Goal: Information Seeking & Learning: Learn about a topic

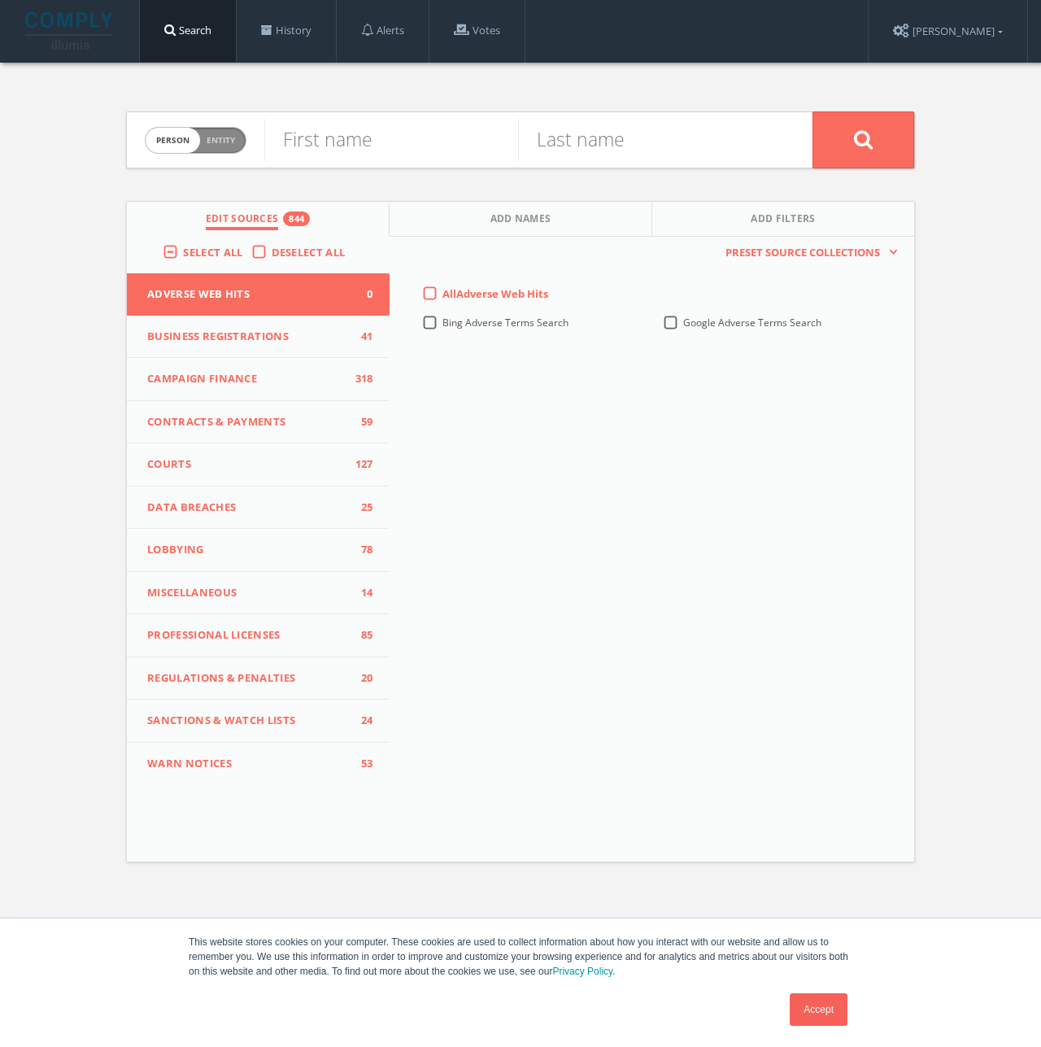
drag, startPoint x: 211, startPoint y: 135, endPoint x: 224, endPoint y: 137, distance: 13.1
click at [211, 134] on span "Entity" at bounding box center [221, 140] width 28 height 12
checkbox input "true"
click at [415, 155] on input "text" at bounding box center [538, 140] width 548 height 42
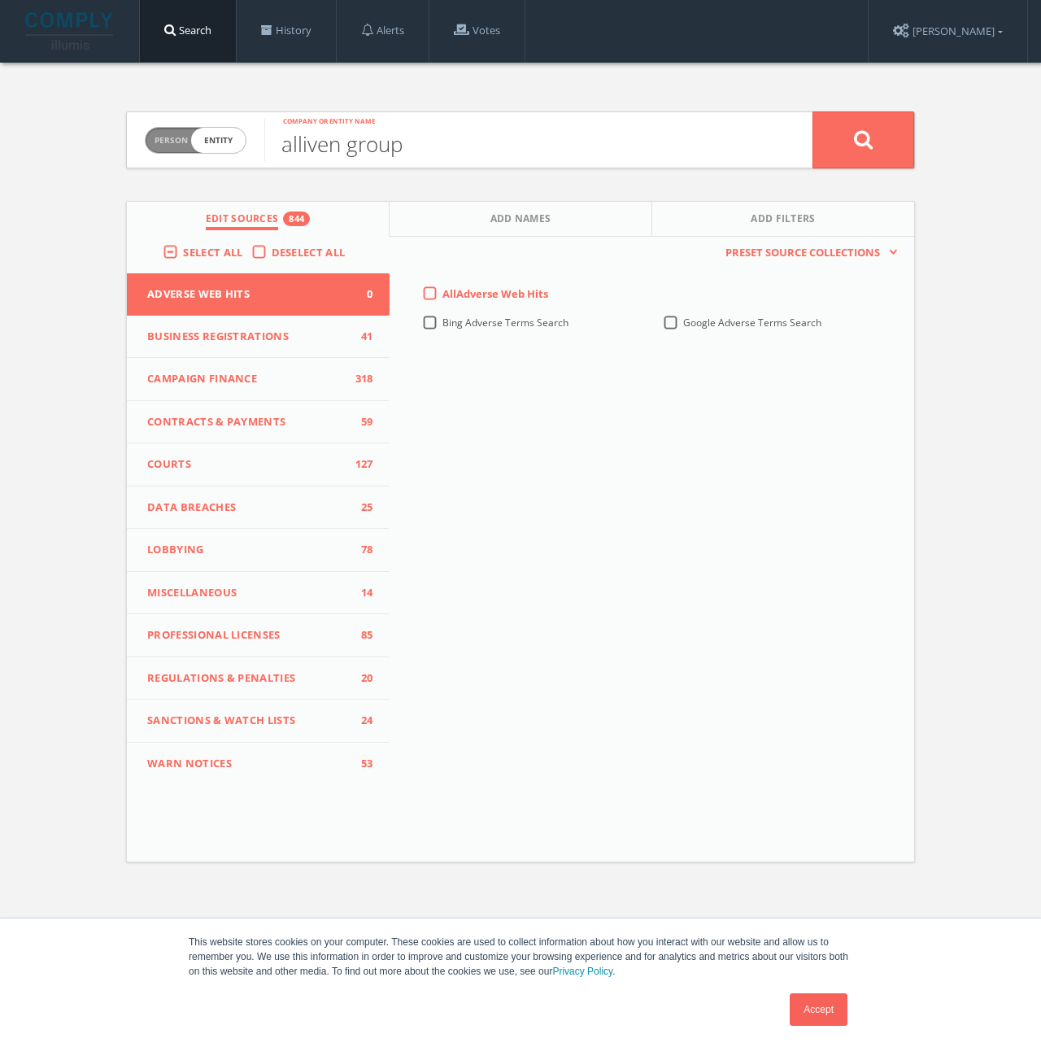
type input "alliven group"
click at [813, 111] on button at bounding box center [864, 139] width 102 height 57
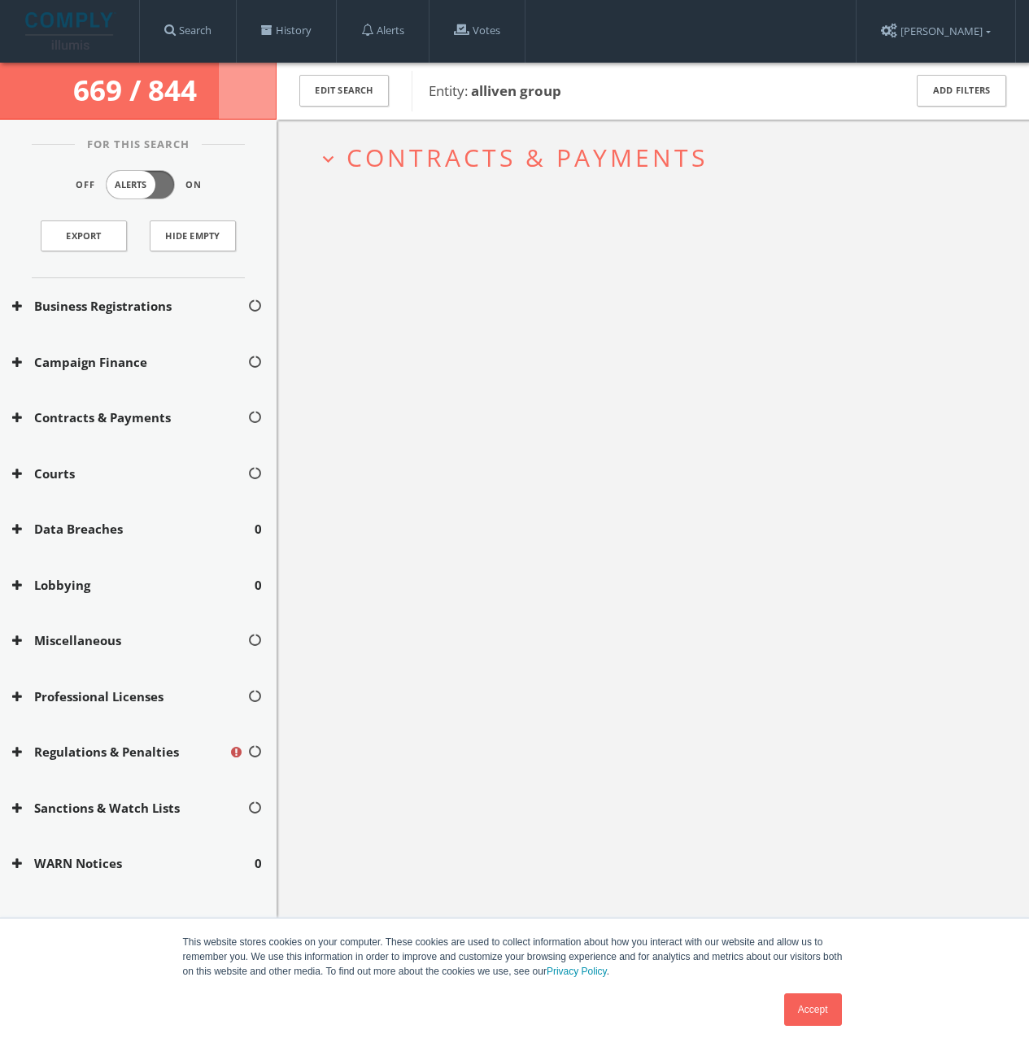
click at [176, 292] on div "Business Registrations" at bounding box center [138, 306] width 277 height 56
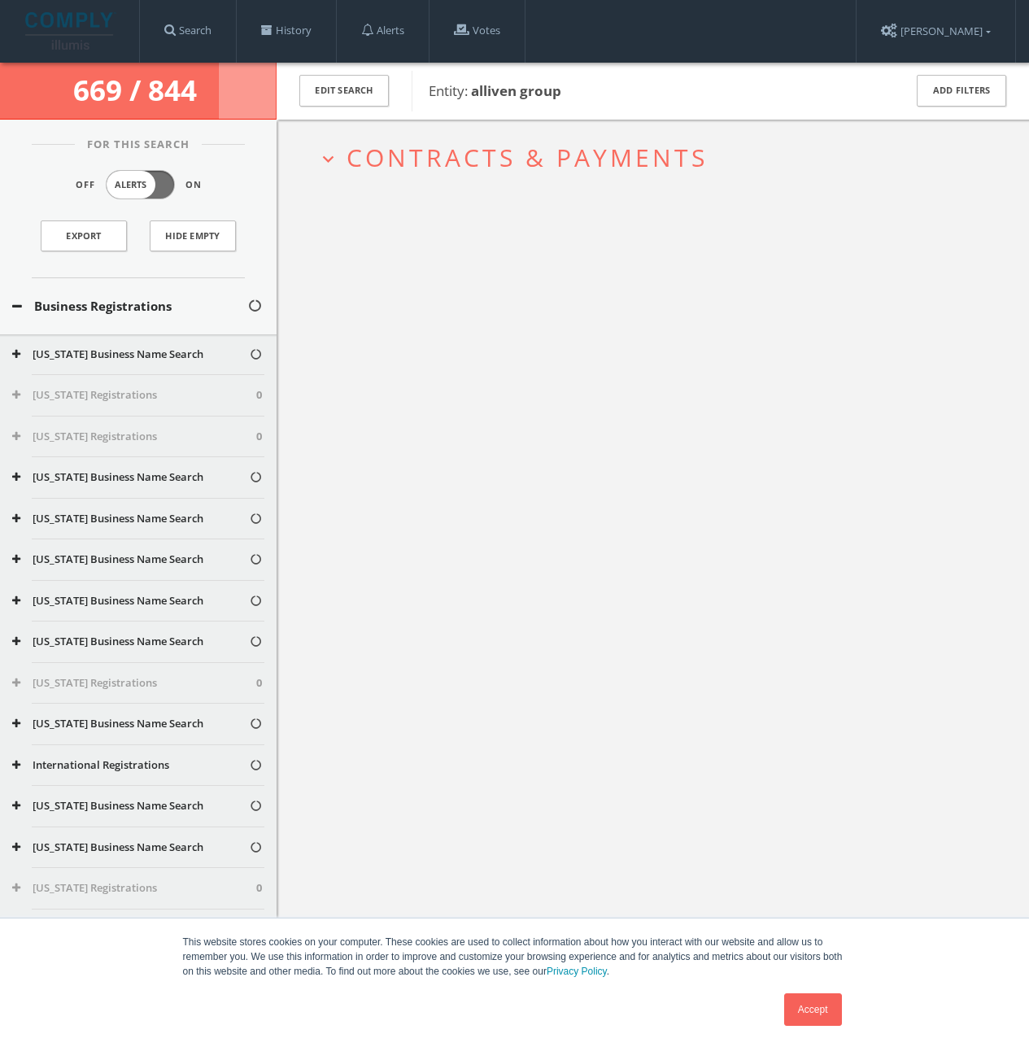
click at [167, 300] on button "Business Registrations" at bounding box center [129, 306] width 235 height 19
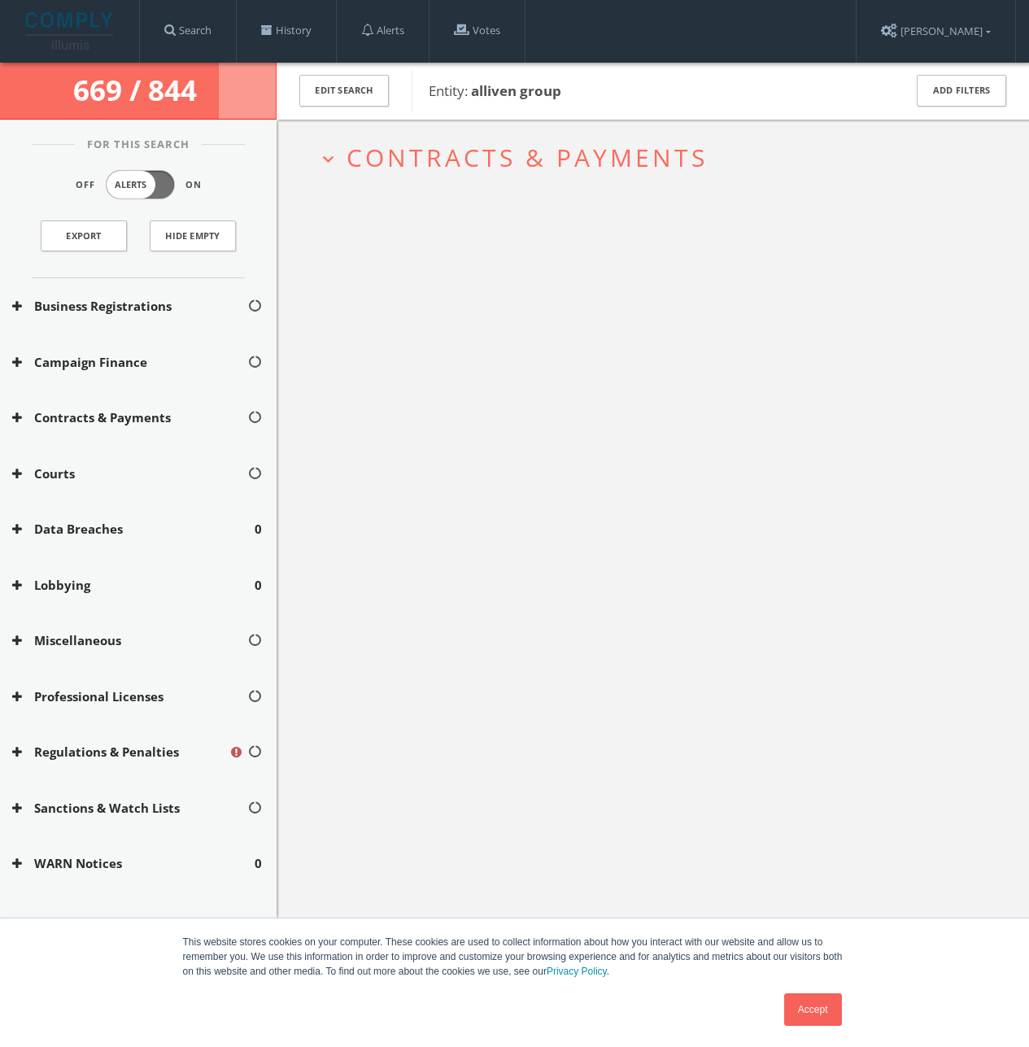
click at [385, 152] on span "Contracts & Payments" at bounding box center [526, 157] width 361 height 33
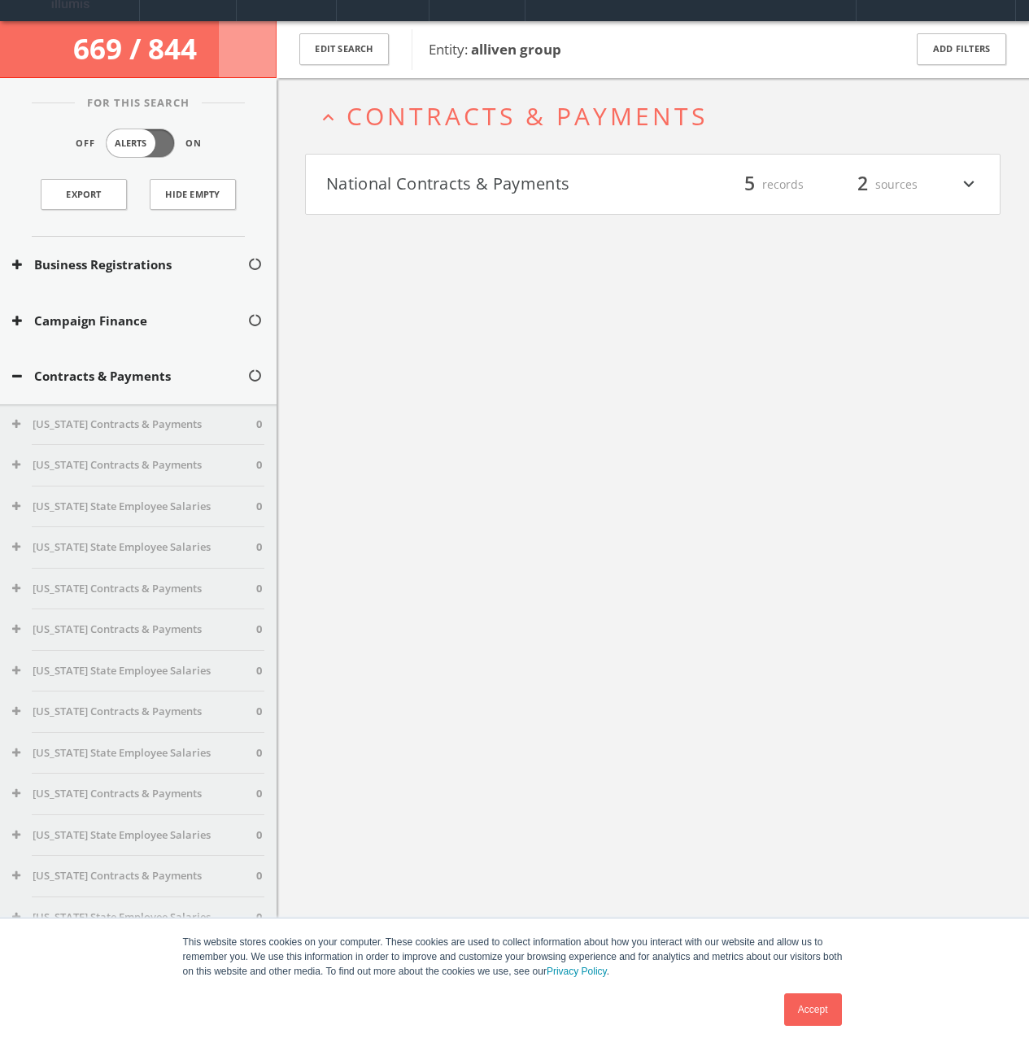
click at [419, 198] on h4 "National Contracts & Payments filter_list 5 records 2 sources expand_more" at bounding box center [653, 185] width 694 height 60
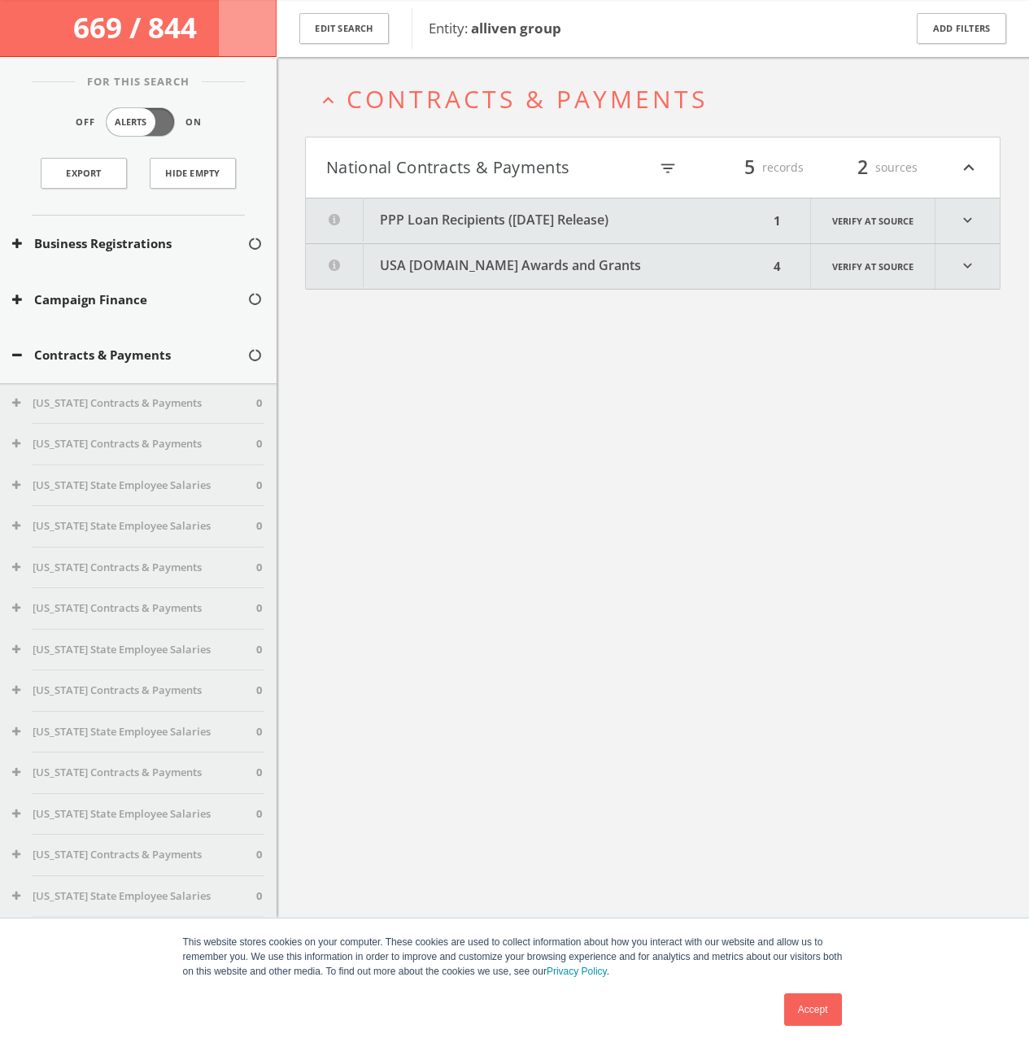
scroll to position [95, 0]
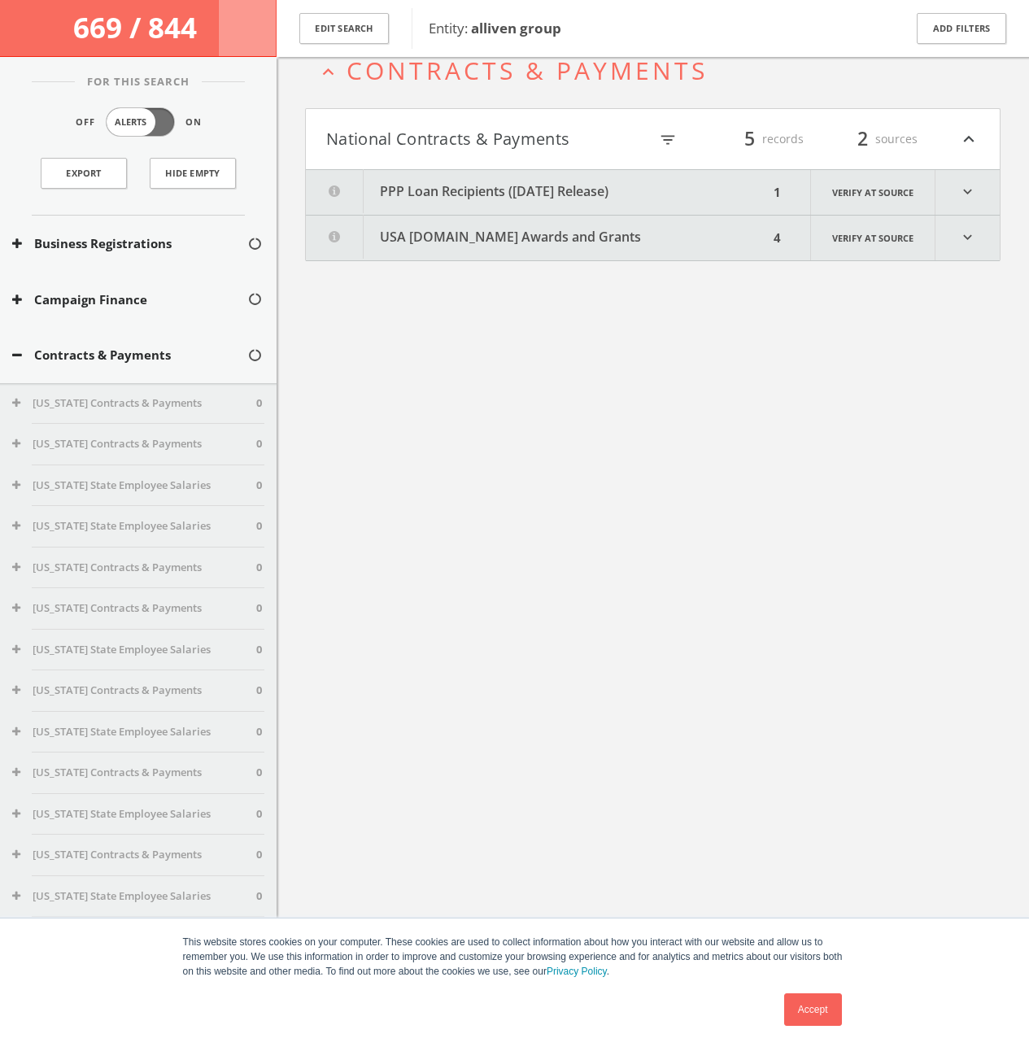
click at [558, 188] on button "PPP Loan Recipients ([DATE] Release)" at bounding box center [537, 192] width 463 height 45
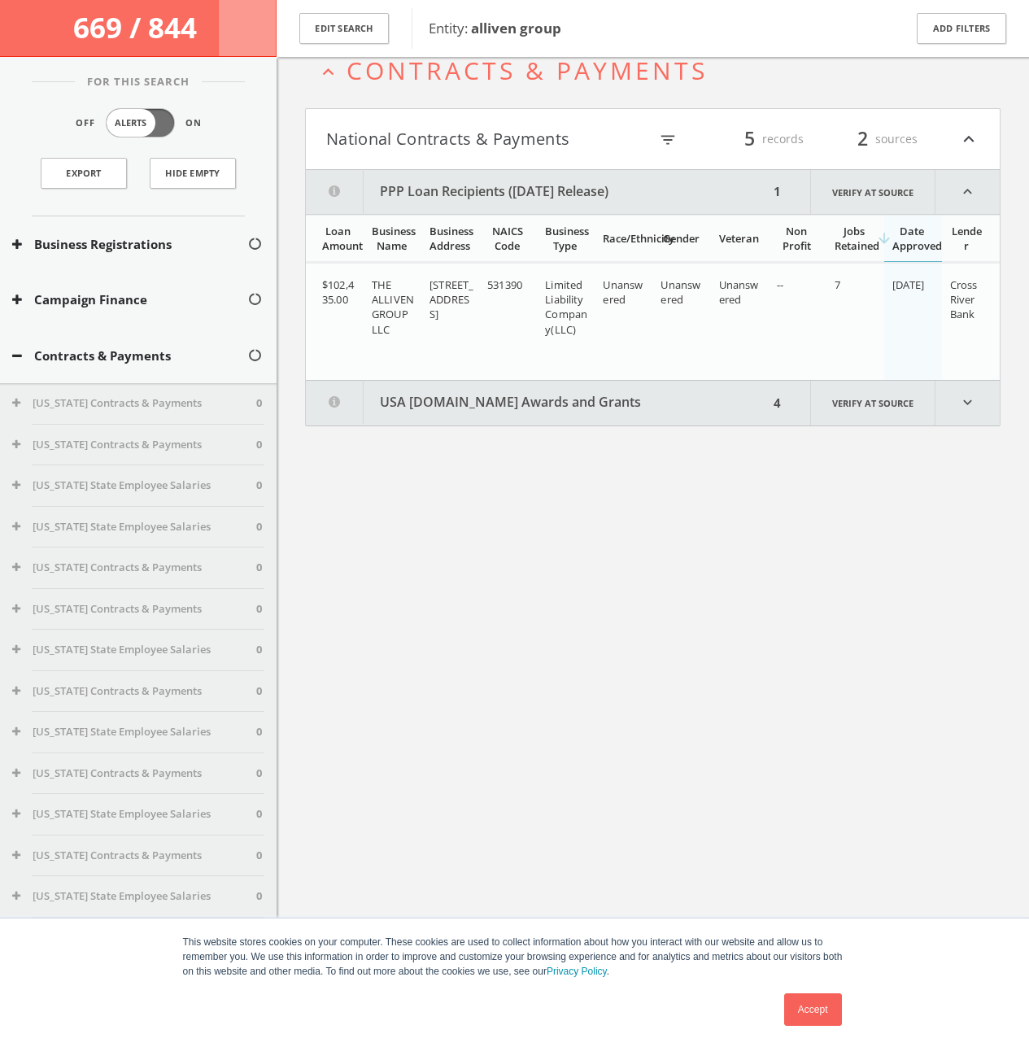
click at [489, 405] on button "USA [DOMAIN_NAME] Awards and Grants" at bounding box center [537, 403] width 463 height 45
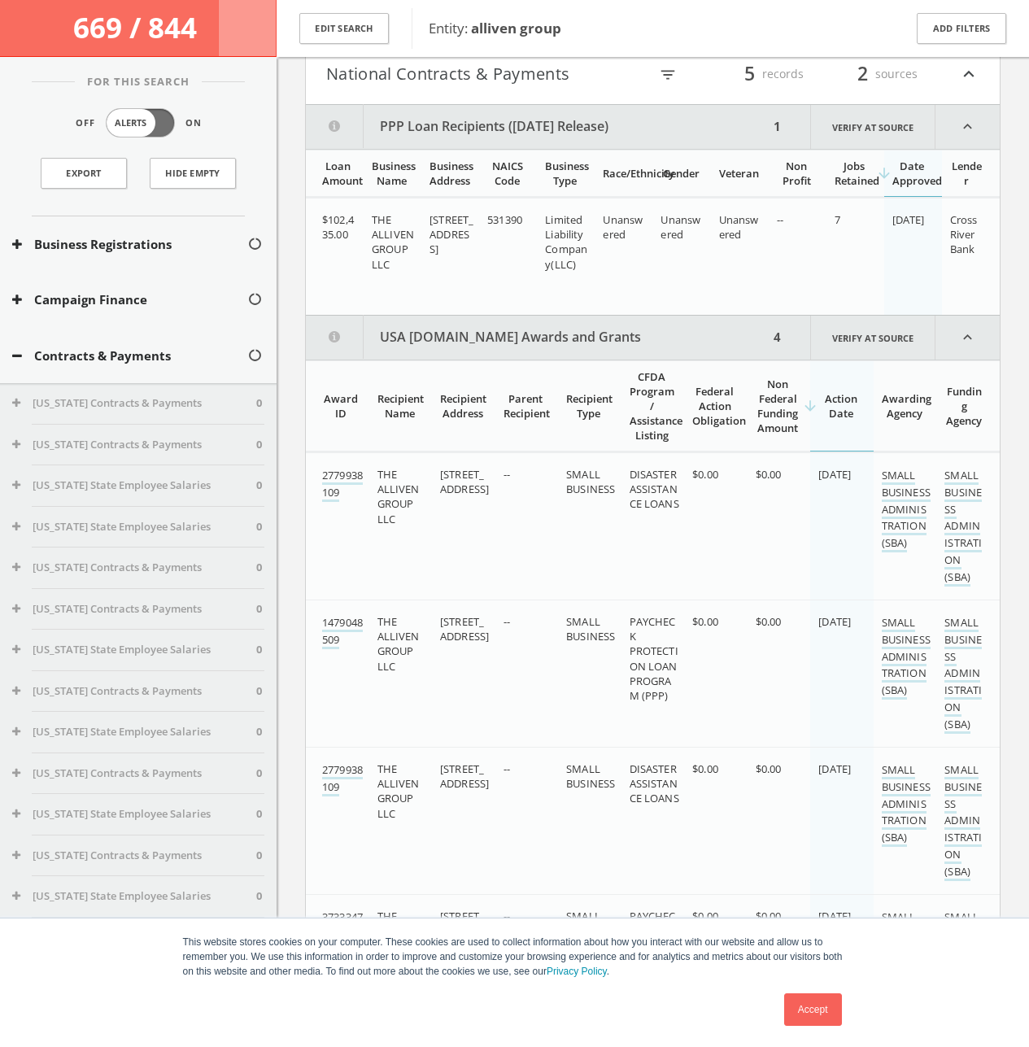
scroll to position [212, 0]
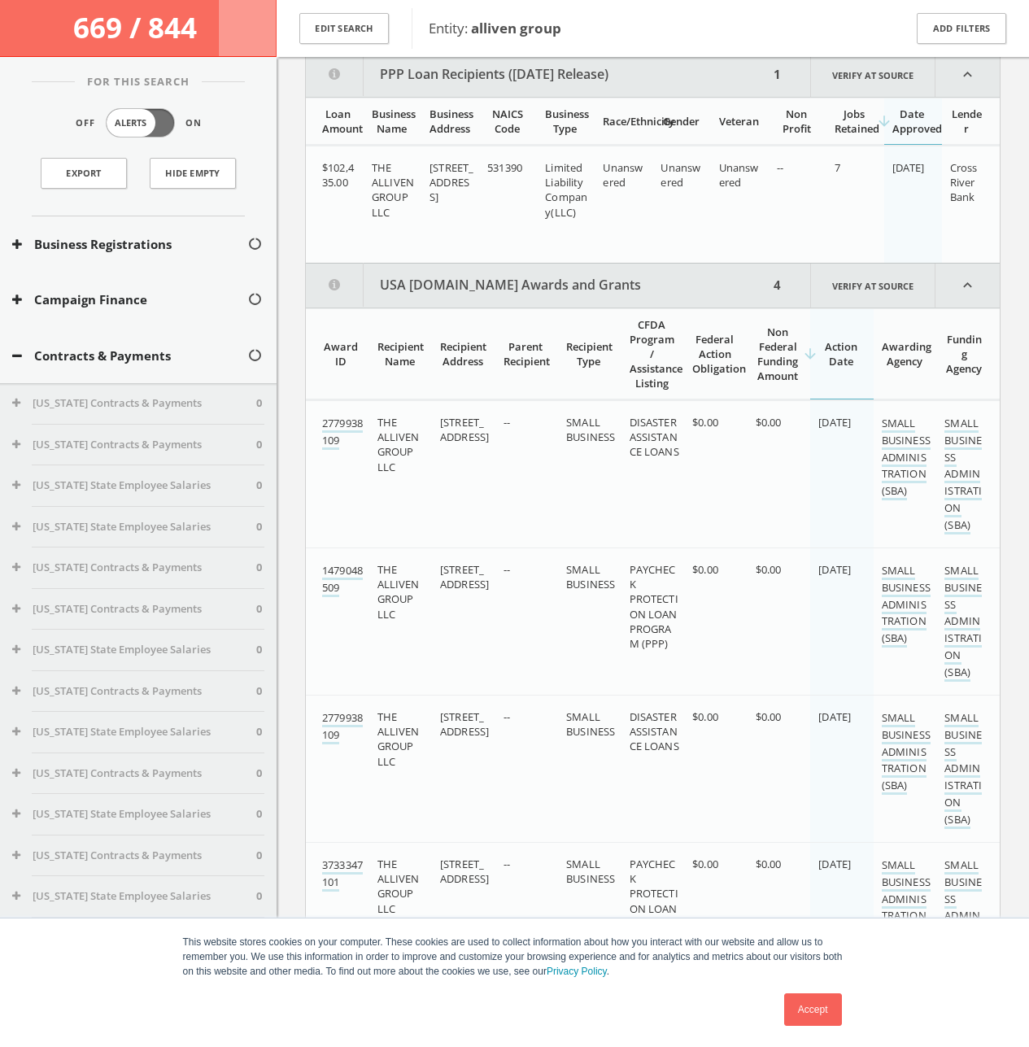
click at [604, 282] on button "USA [DOMAIN_NAME] Awards and Grants" at bounding box center [537, 286] width 463 height 44
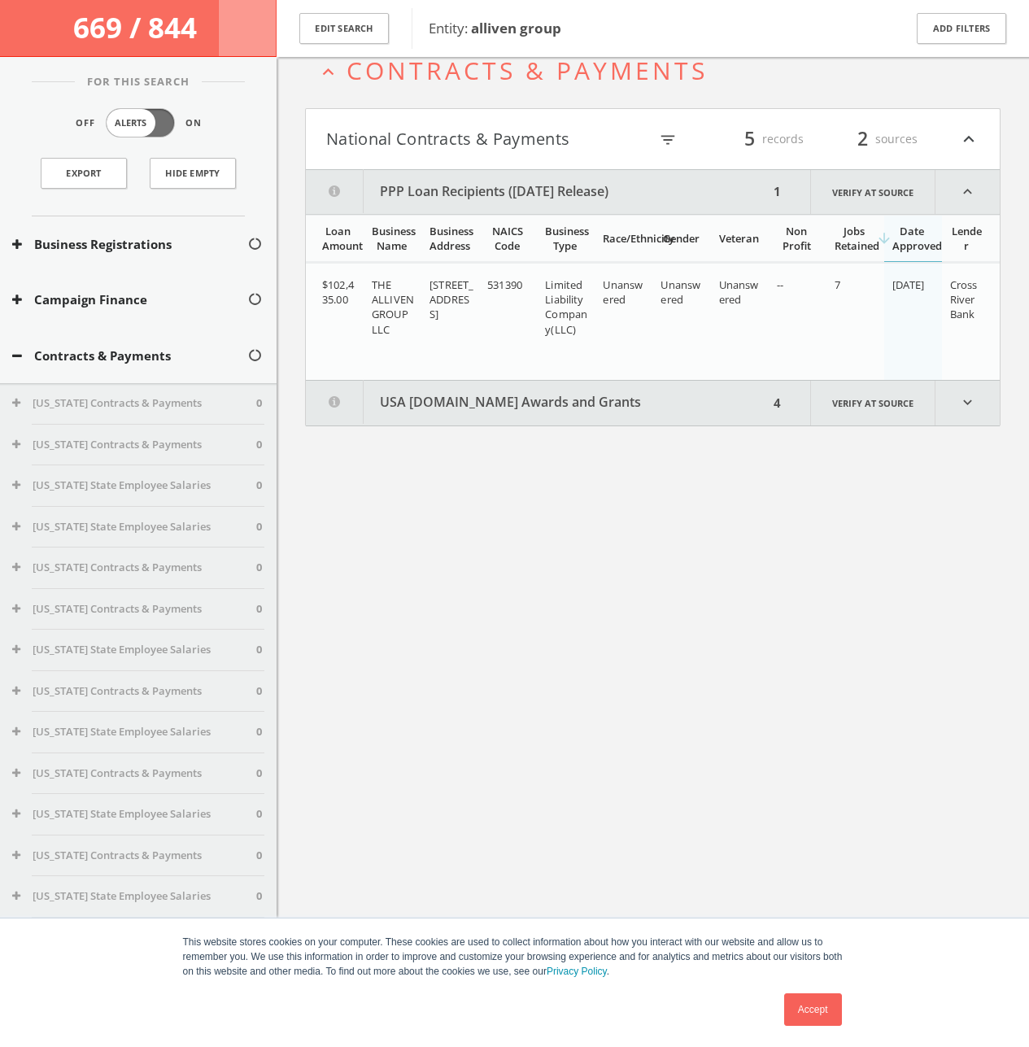
click at [563, 137] on button "National Contracts & Payments" at bounding box center [487, 139] width 322 height 28
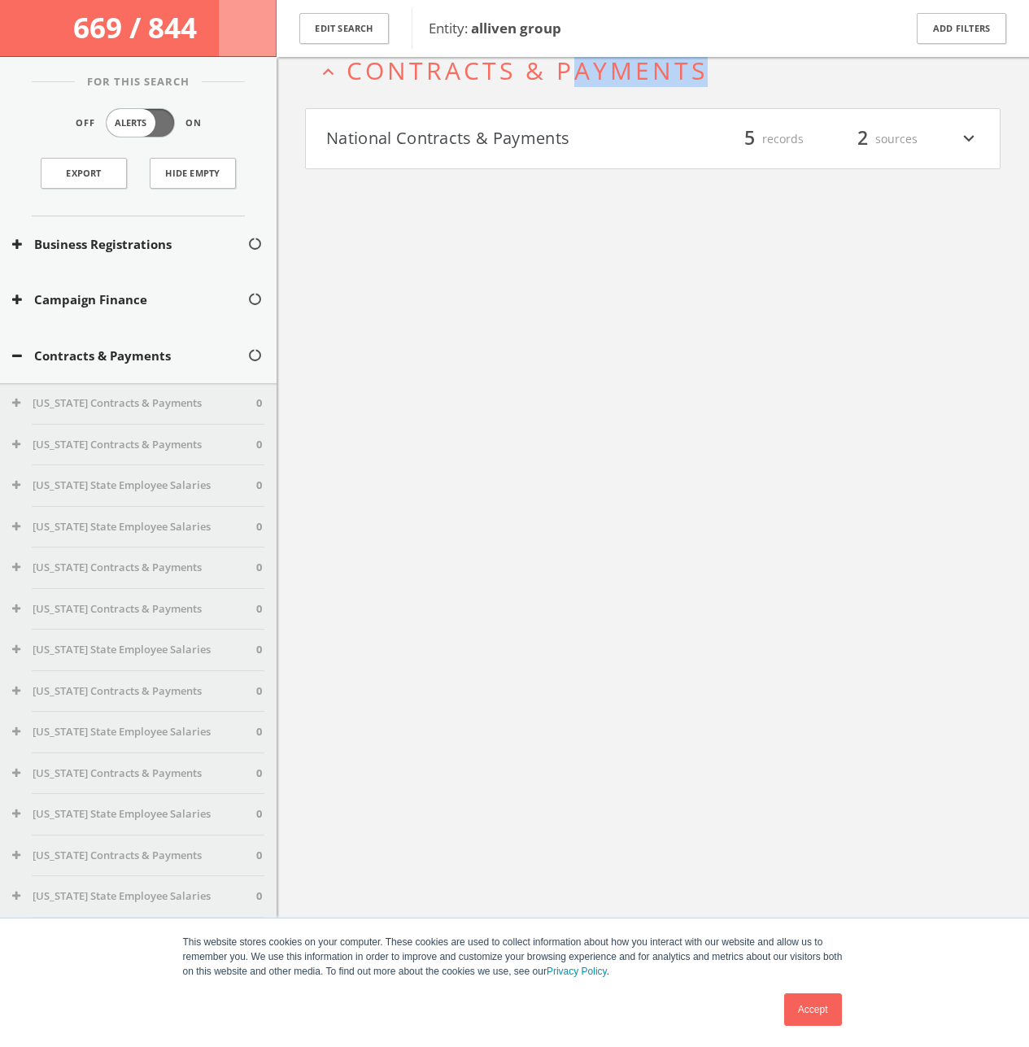
click at [565, 86] on h2 "expand_less Contracts & Payments" at bounding box center [652, 71] width 695 height 76
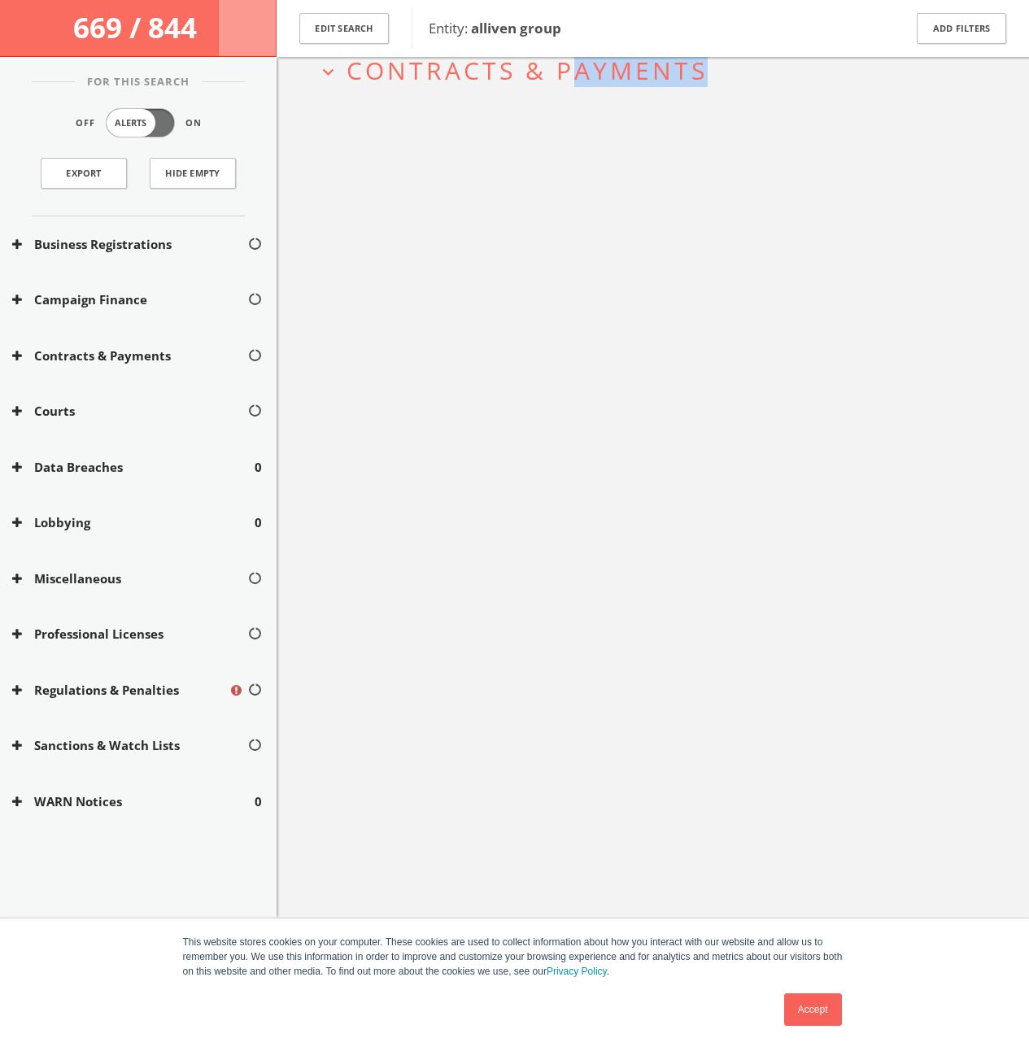
click at [66, 530] on button "Lobbying" at bounding box center [133, 522] width 242 height 19
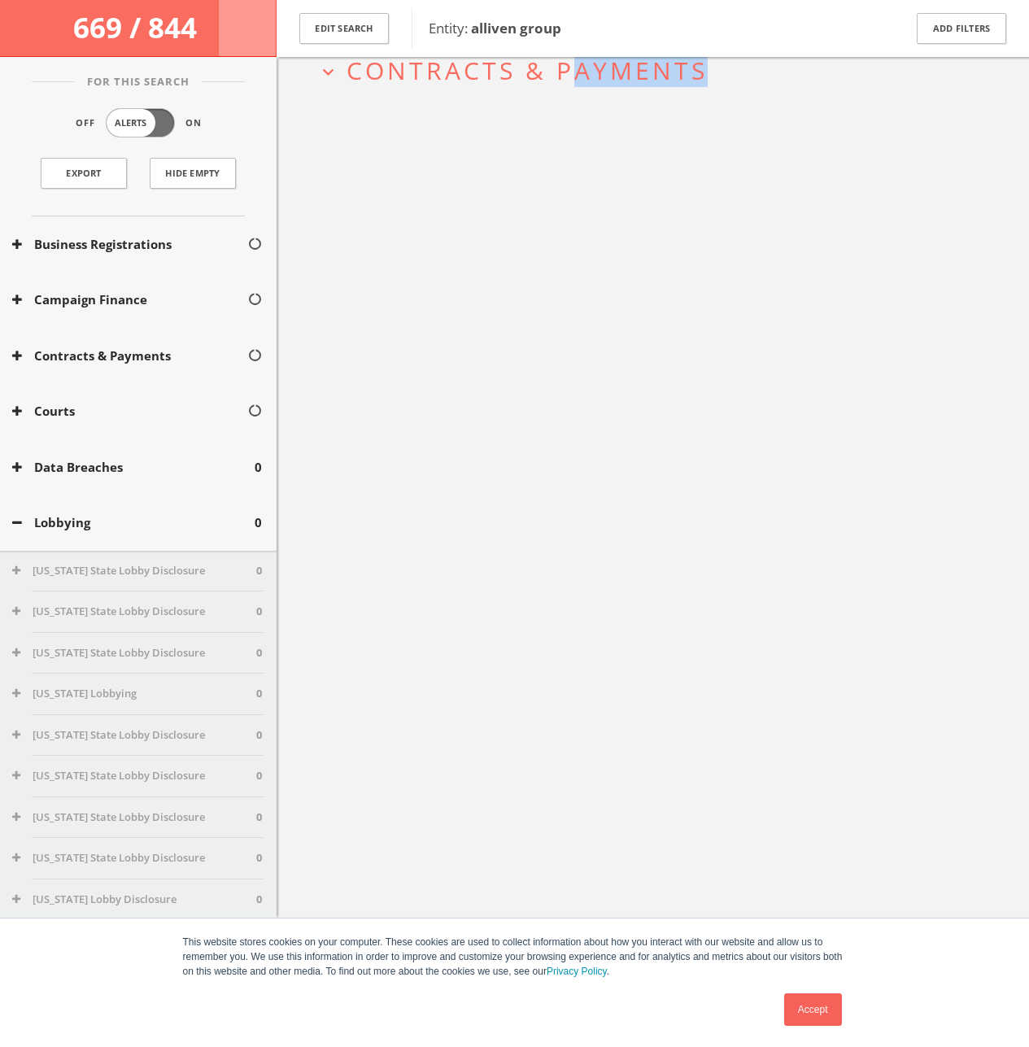
click at [68, 521] on button "Lobbying" at bounding box center [133, 522] width 242 height 19
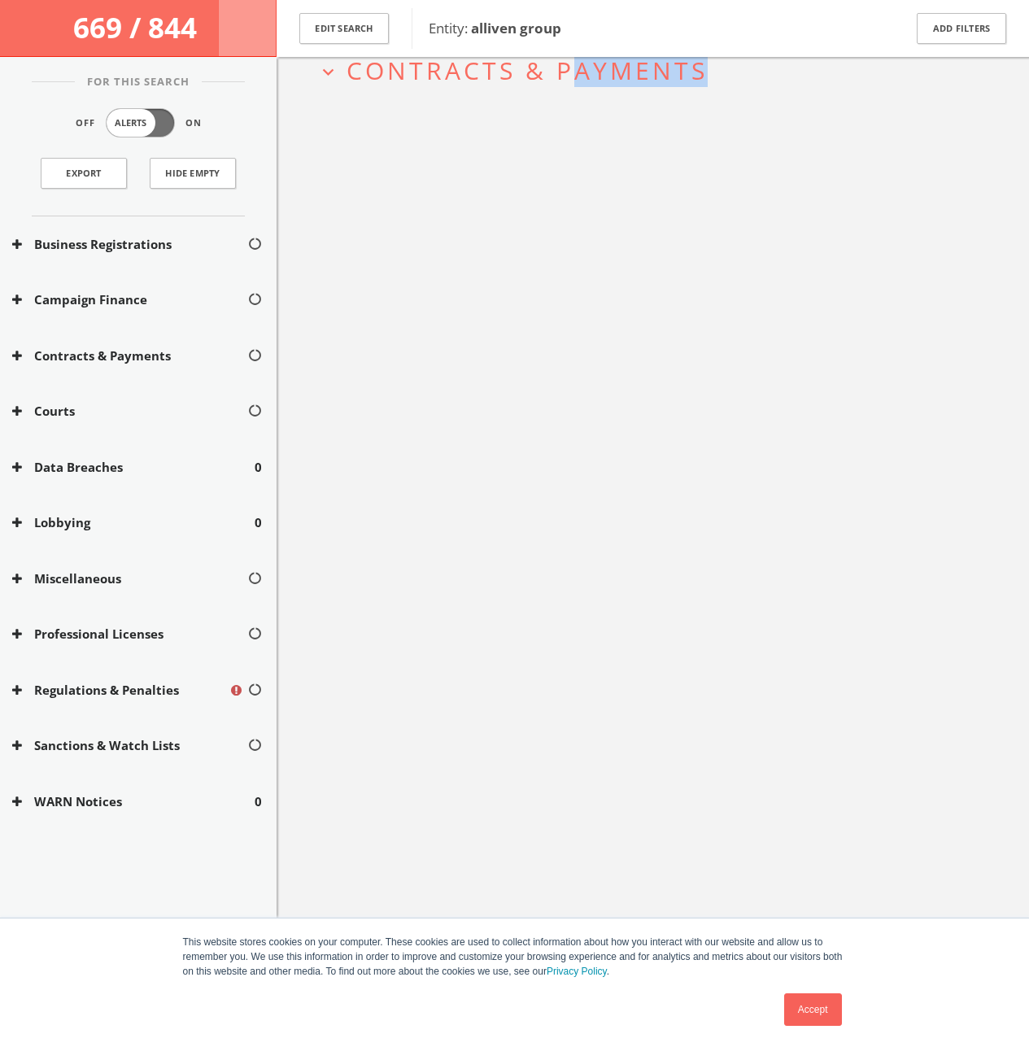
click at [75, 473] on button "Data Breaches" at bounding box center [133, 467] width 242 height 19
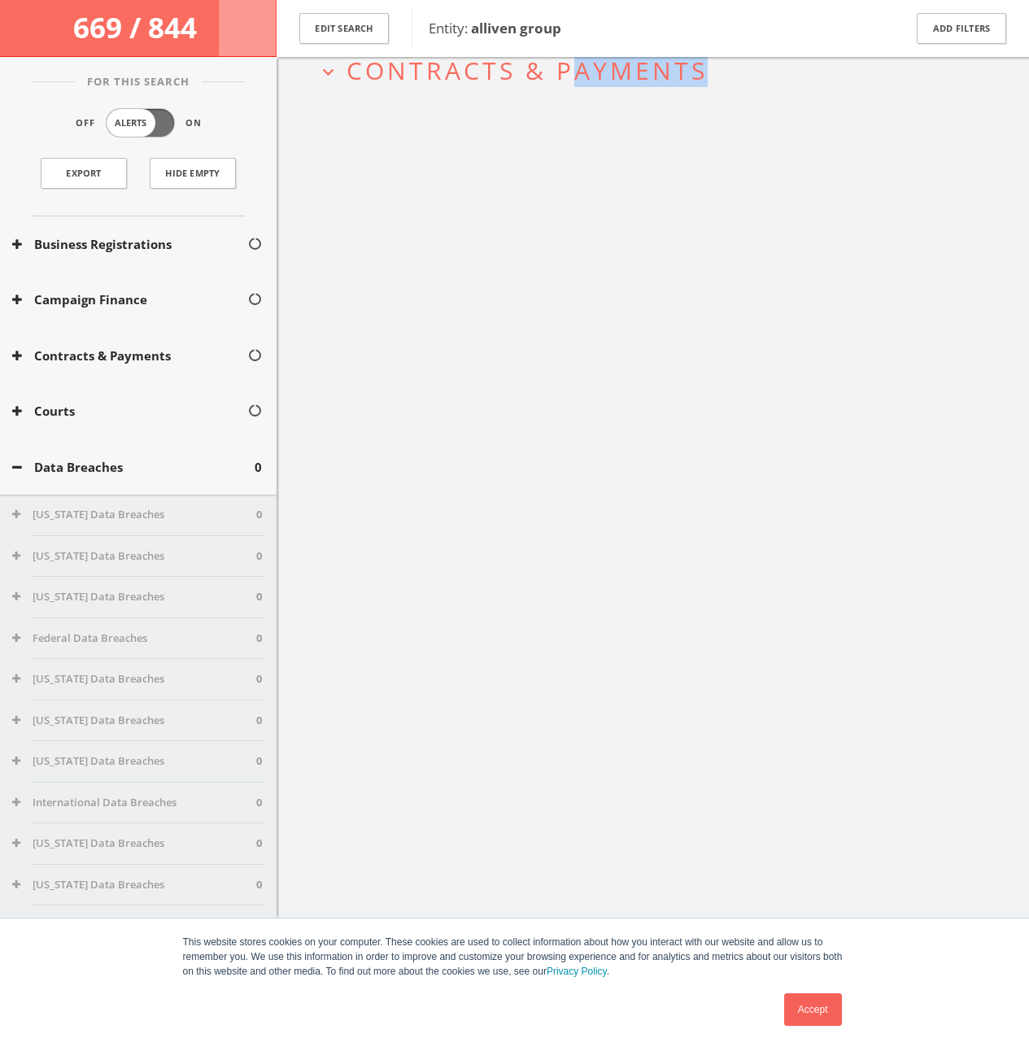
click at [75, 473] on button "Data Breaches" at bounding box center [133, 467] width 242 height 19
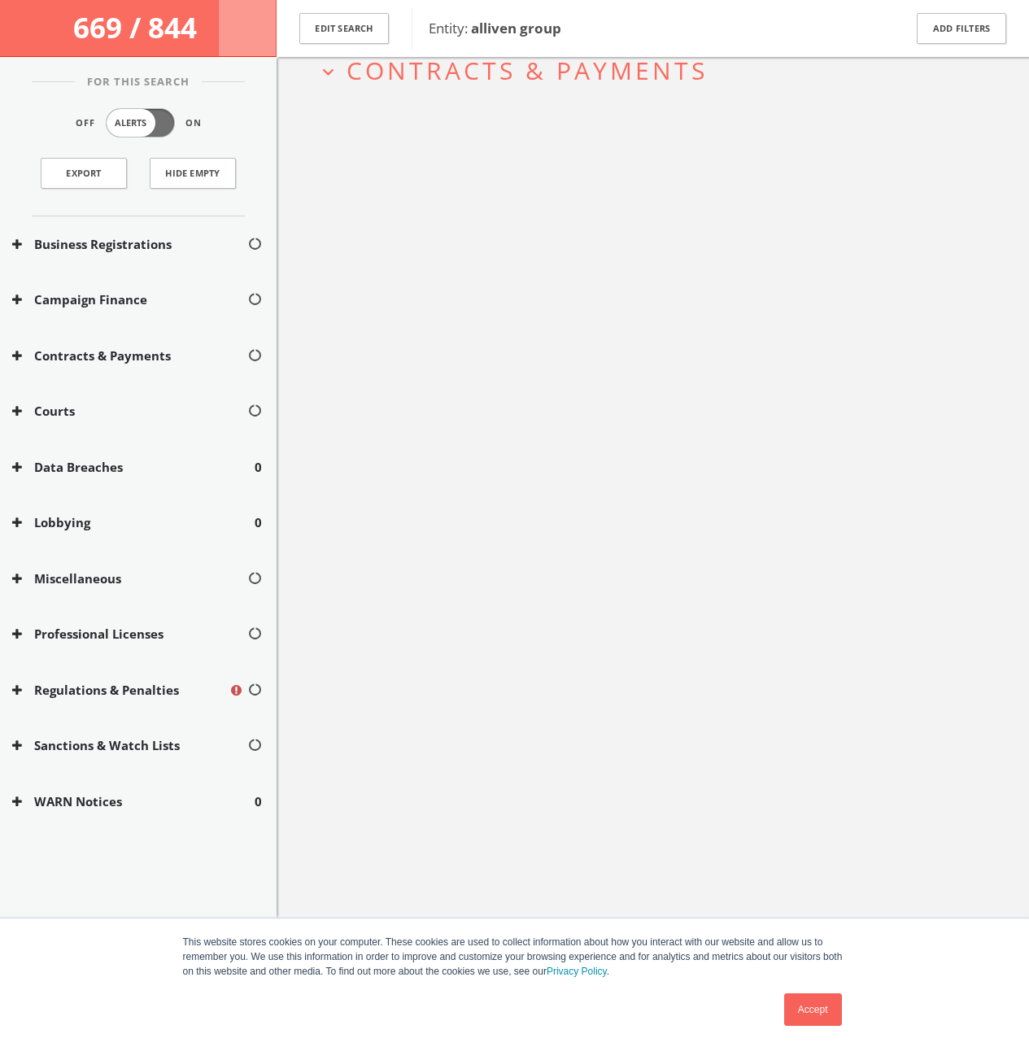
click at [531, 302] on div "expand_more Contracts & Payments" at bounding box center [653, 490] width 752 height 1047
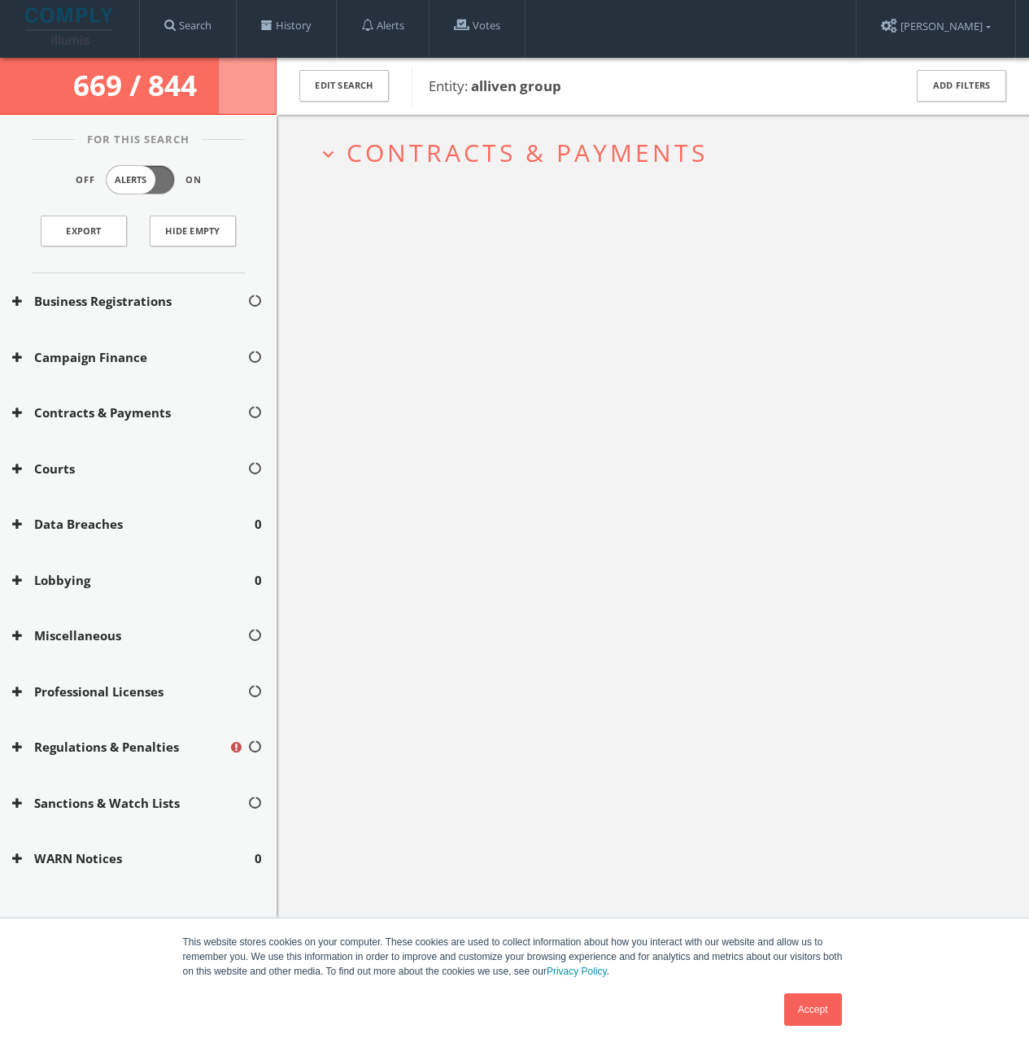
scroll to position [0, 0]
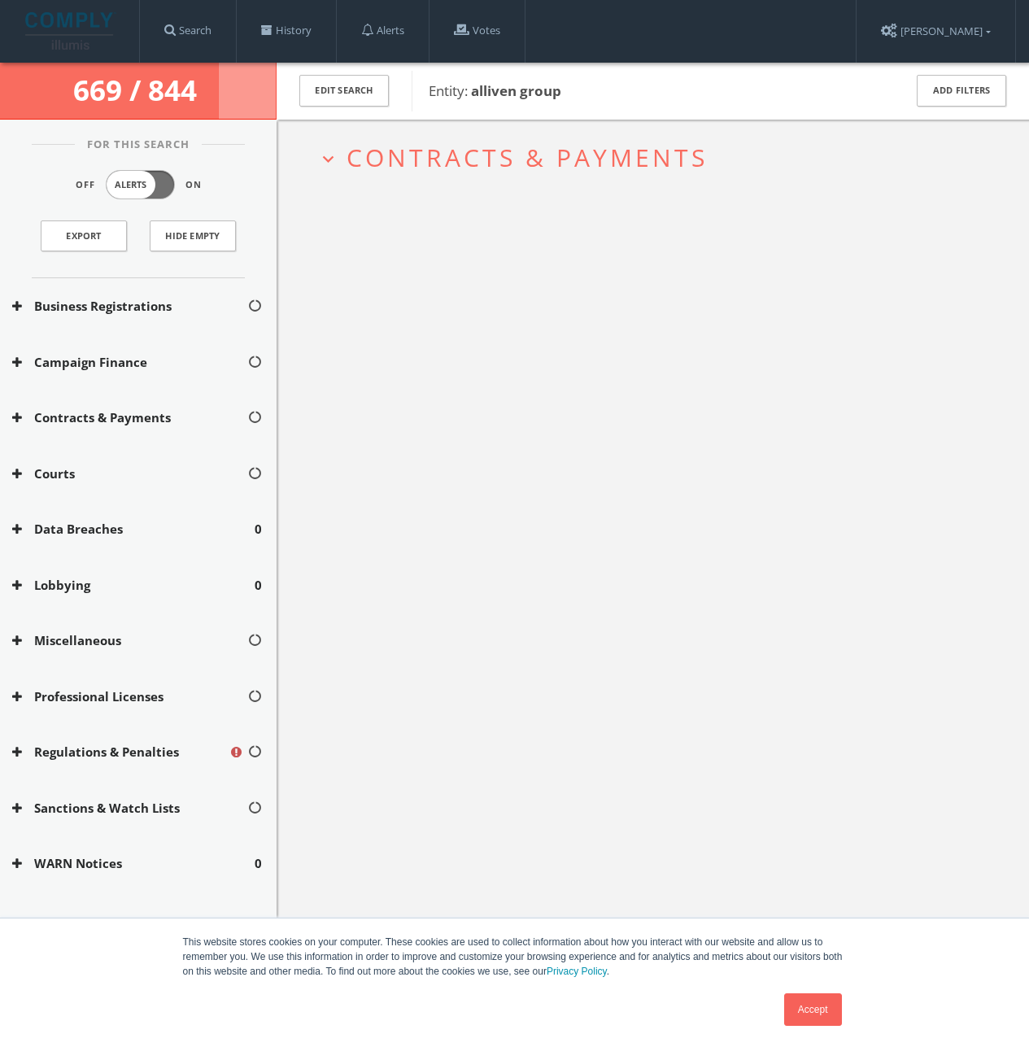
click at [37, 307] on button "Business Registrations" at bounding box center [129, 306] width 235 height 19
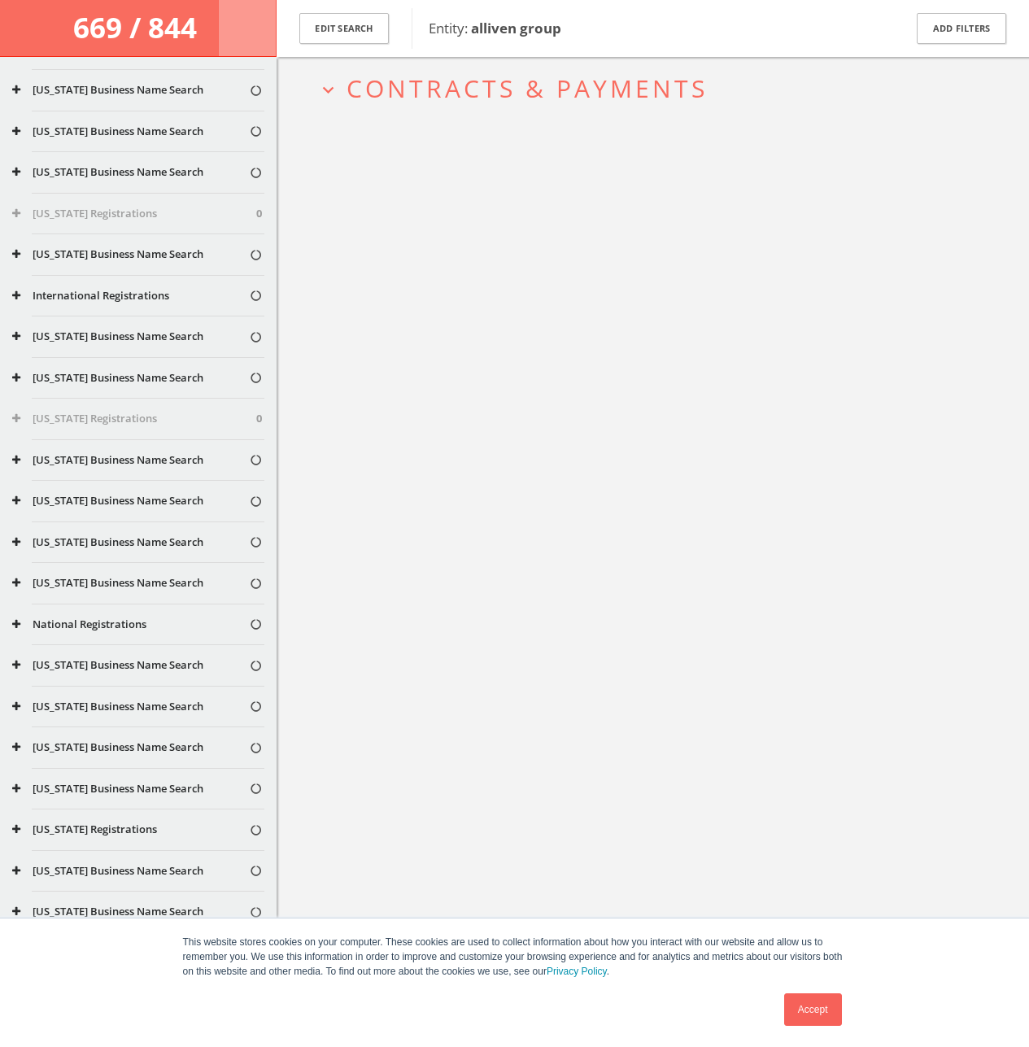
scroll to position [95, 0]
click at [70, 628] on button "National Registrations" at bounding box center [130, 625] width 237 height 16
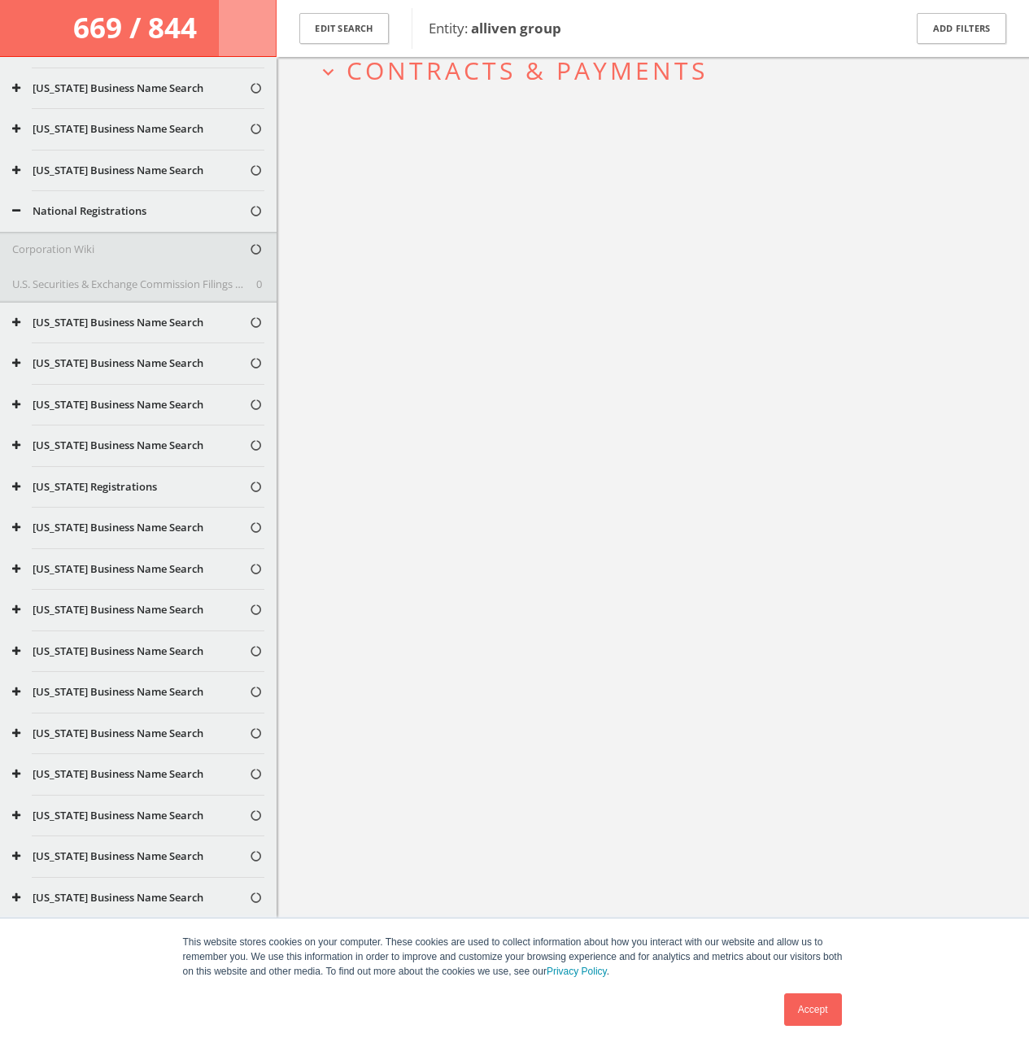
scroll to position [569, 0]
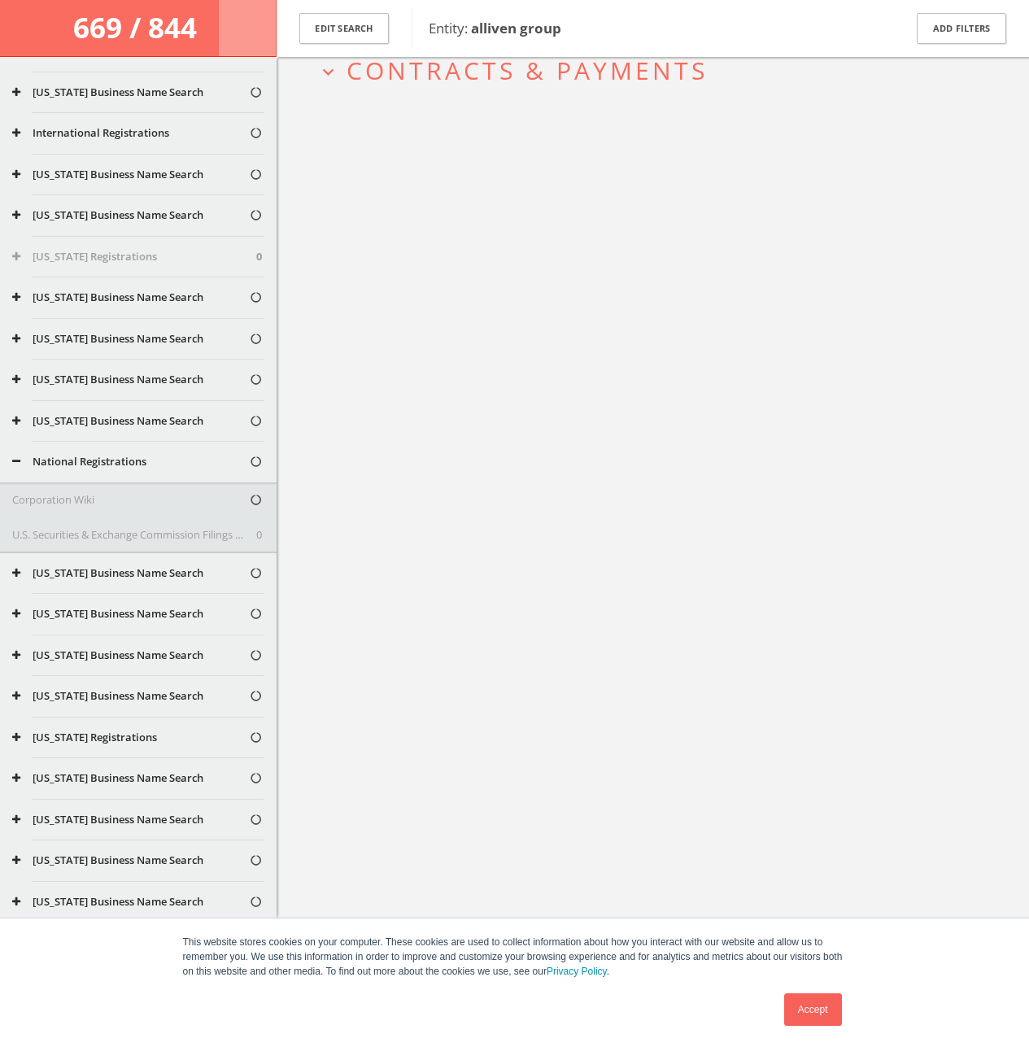
click at [85, 455] on button "National Registrations" at bounding box center [130, 462] width 237 height 16
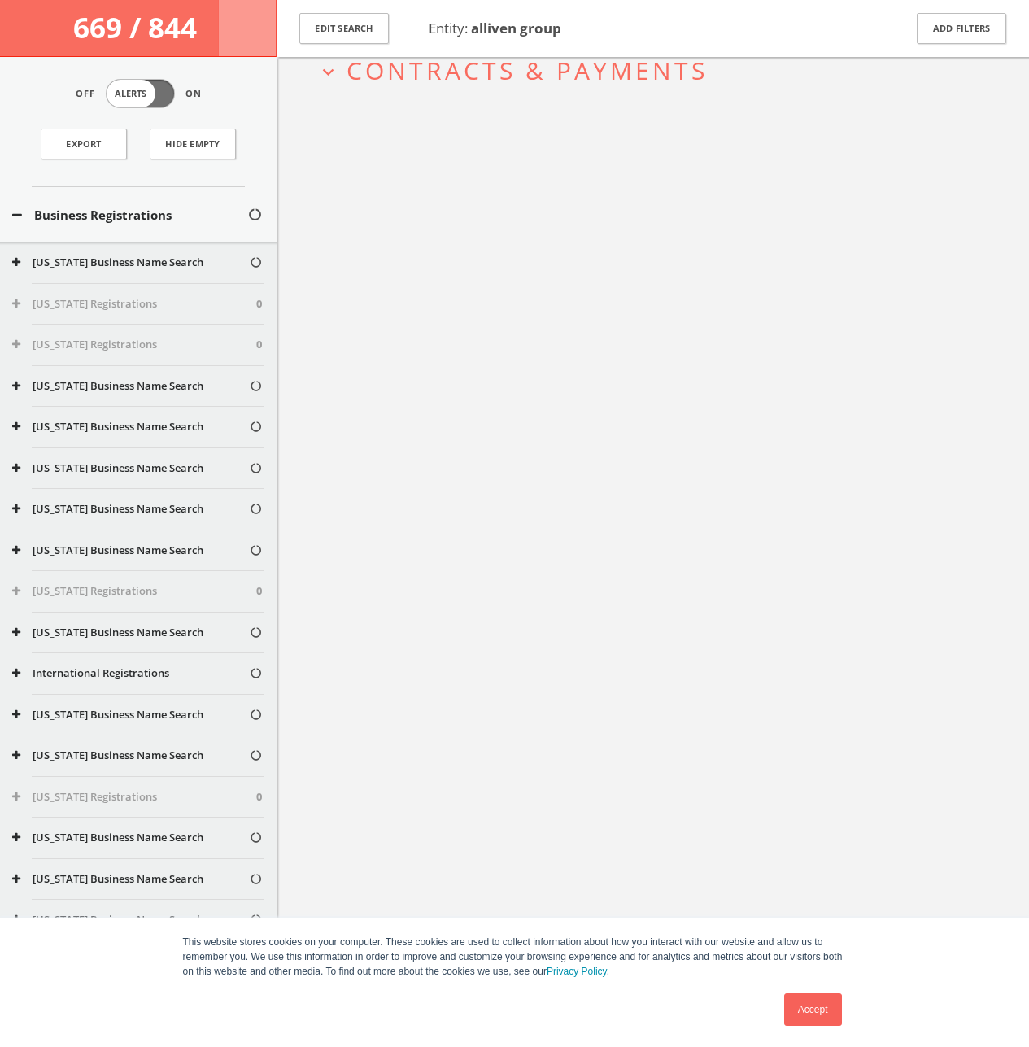
scroll to position [0, 0]
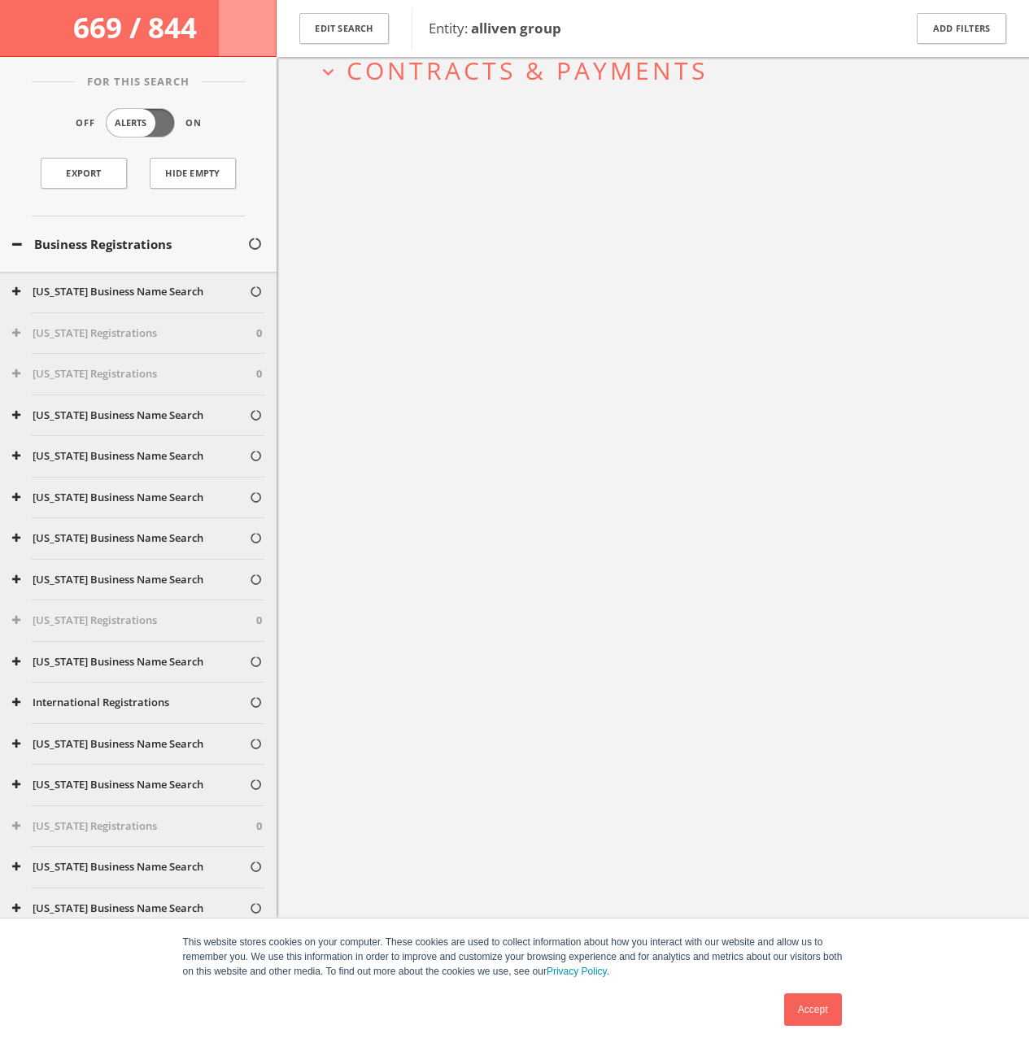
click at [92, 239] on button "Business Registrations" at bounding box center [129, 244] width 235 height 19
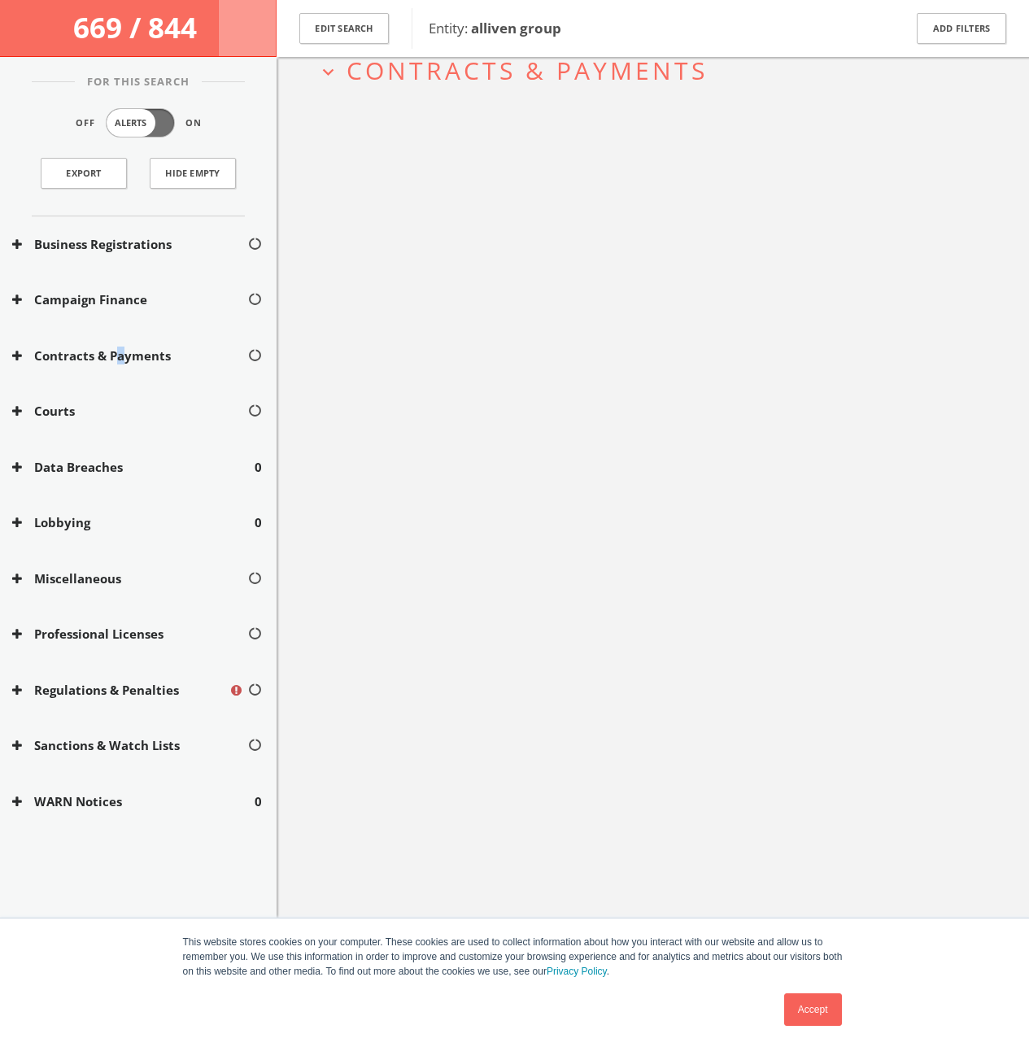
click at [120, 364] on div "Contracts & Payments" at bounding box center [138, 356] width 277 height 56
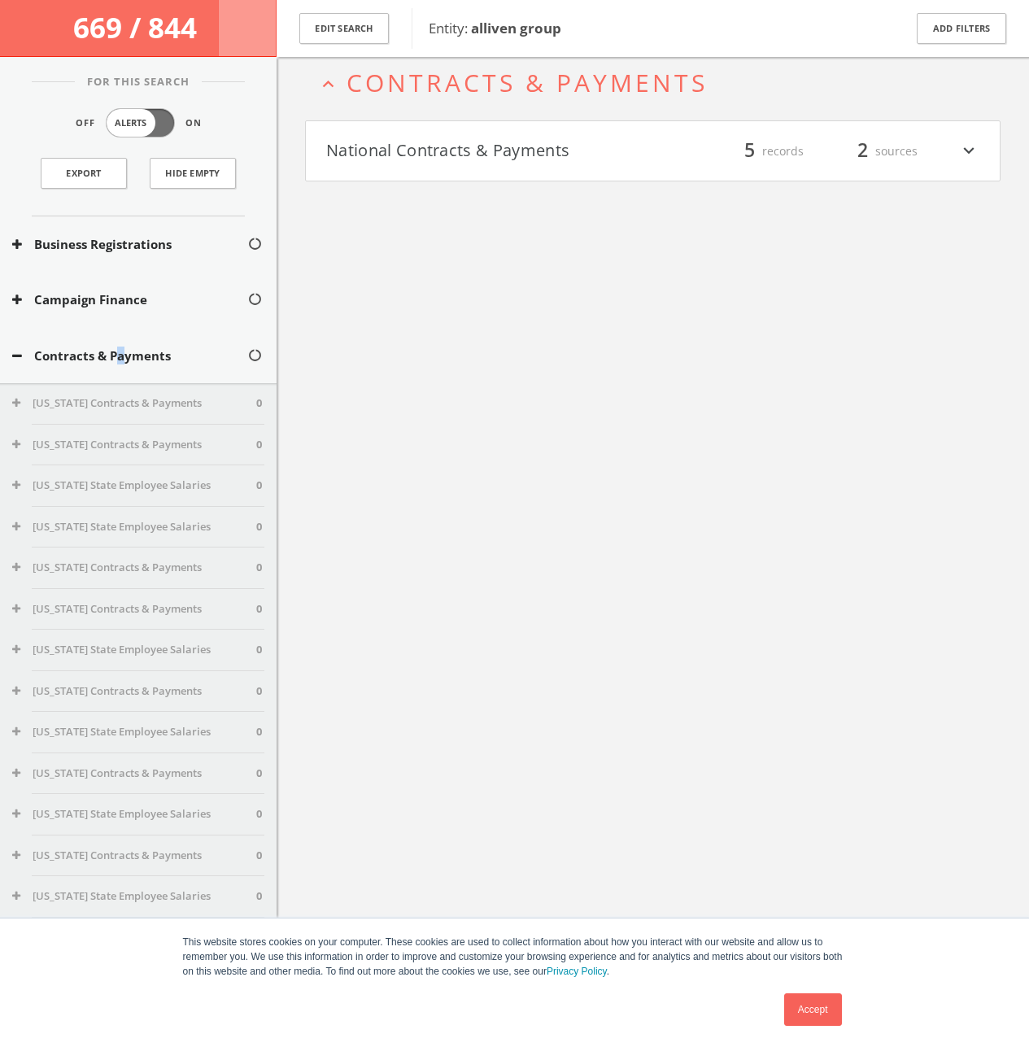
click at [117, 355] on button "Contracts & Payments" at bounding box center [129, 355] width 235 height 19
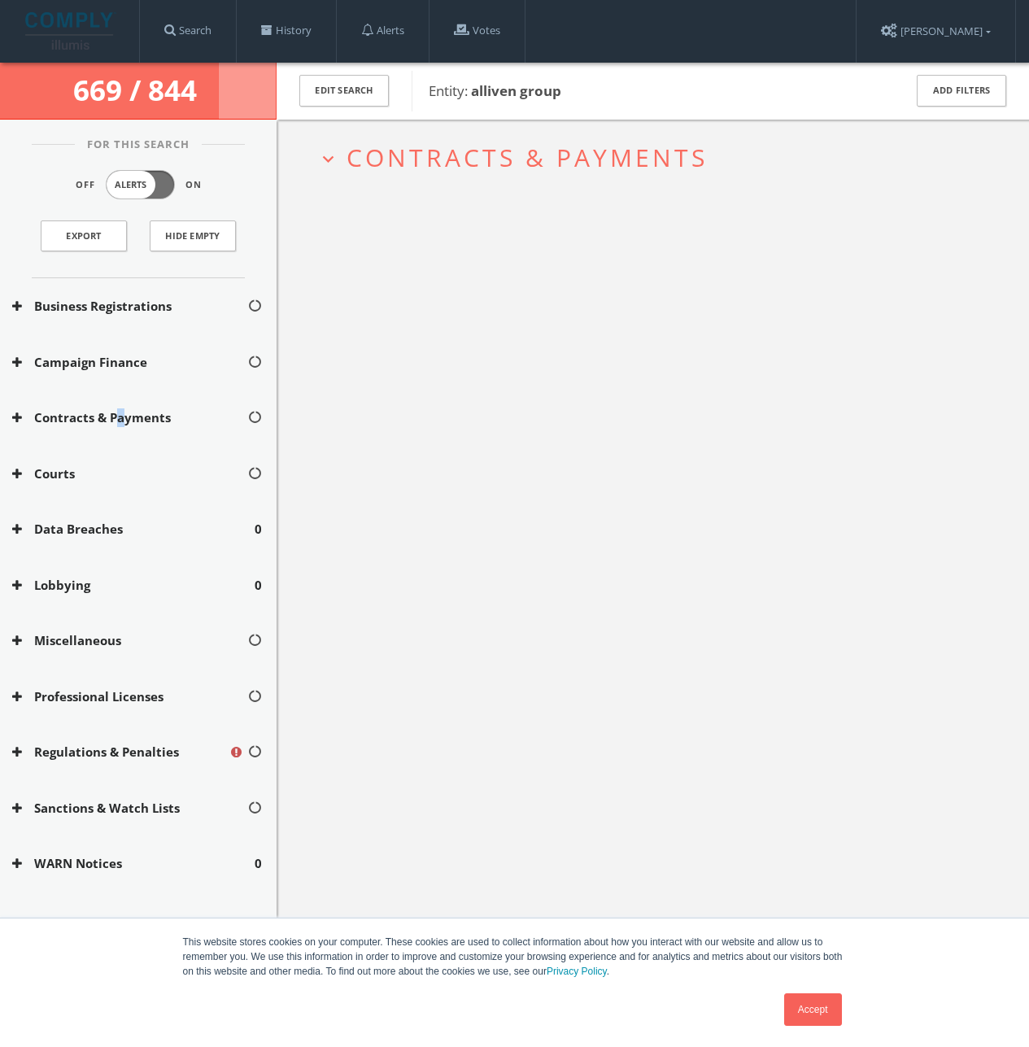
click at [359, 155] on span "Contracts & Payments" at bounding box center [526, 157] width 361 height 33
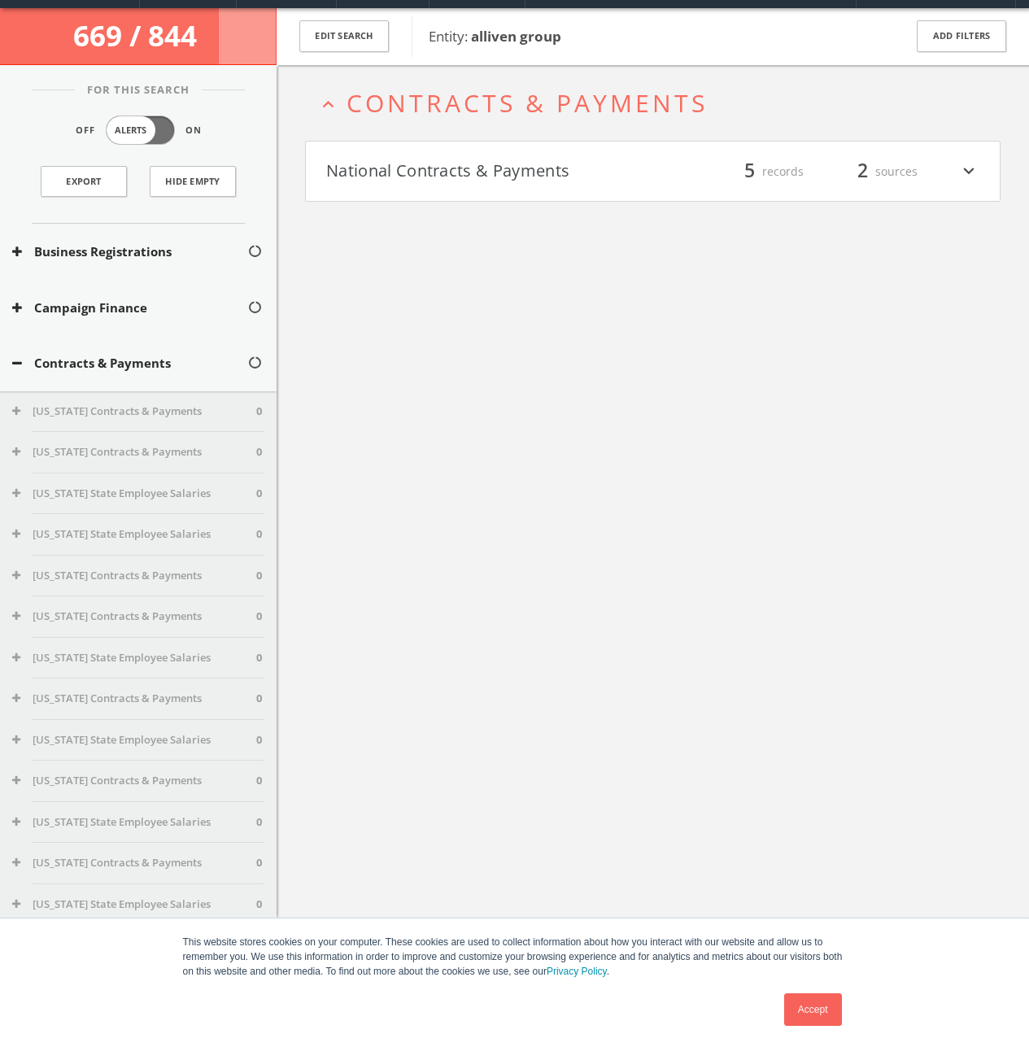
click at [373, 130] on h2 "expand_less Contracts & Payments" at bounding box center [652, 103] width 695 height 76
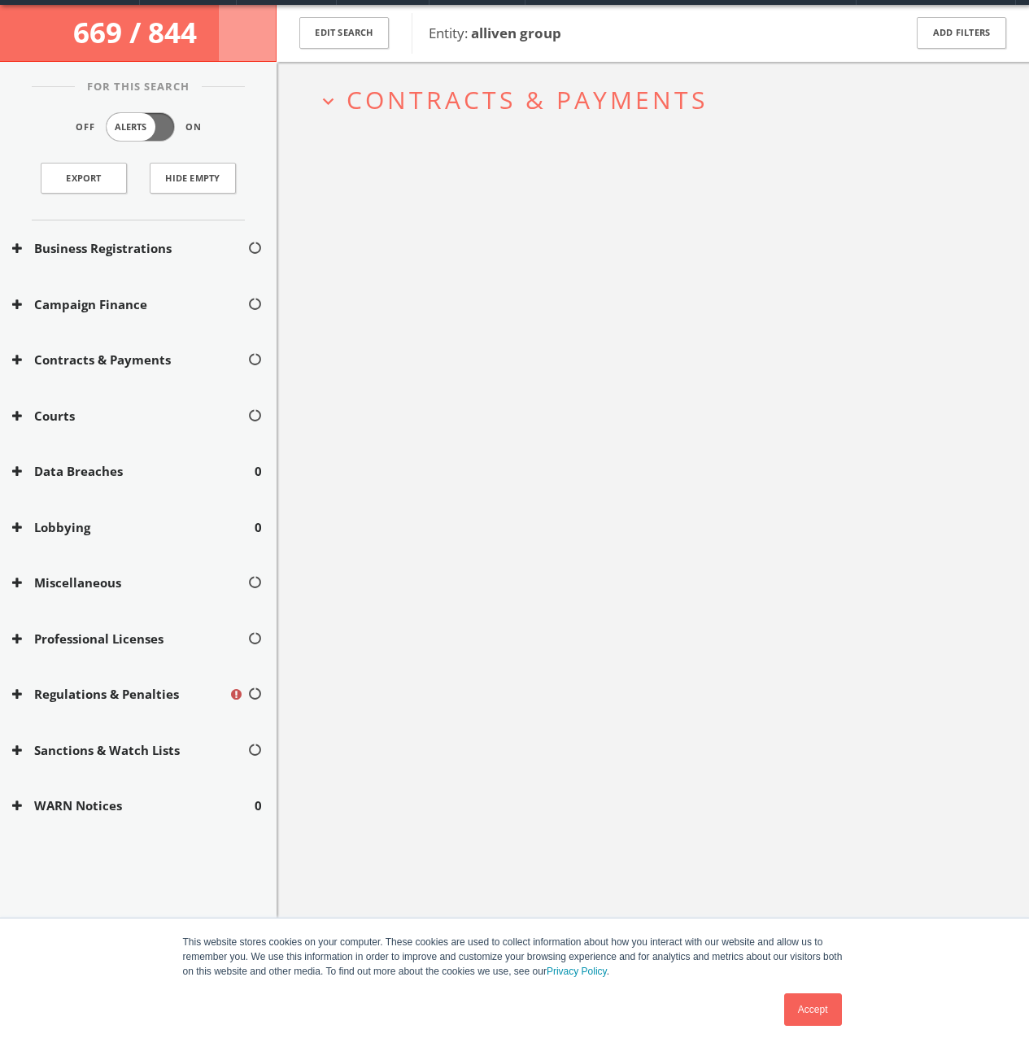
scroll to position [63, 0]
